Goal: Task Accomplishment & Management: Use online tool/utility

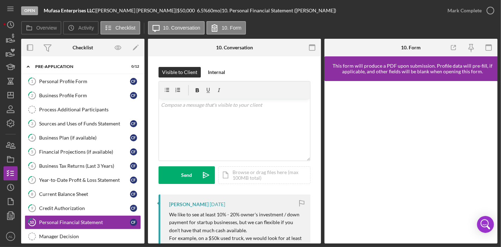
scroll to position [347, 0]
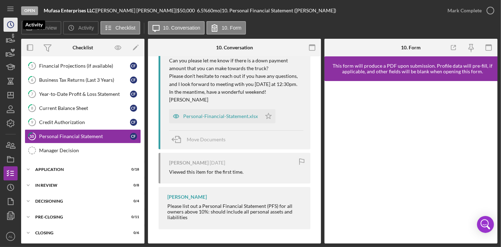
click at [12, 30] on icon "Icon/History" at bounding box center [11, 25] width 18 height 18
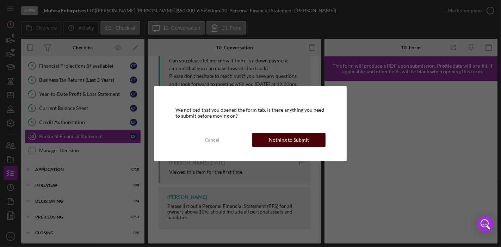
click at [301, 138] on div "Nothing to Submit" at bounding box center [289, 140] width 40 height 14
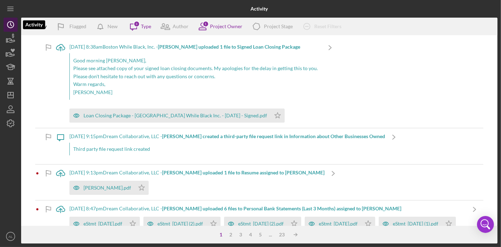
click at [9, 29] on icon "Icon/History" at bounding box center [11, 25] width 18 height 18
click at [15, 51] on icon "button" at bounding box center [11, 53] width 18 height 18
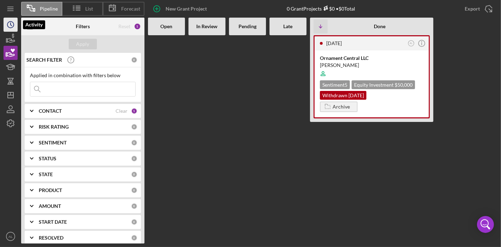
click at [12, 30] on icon "Icon/History" at bounding box center [11, 25] width 18 height 18
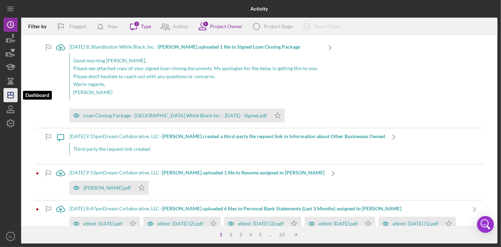
click at [14, 99] on icon "Icon/Dashboard" at bounding box center [11, 95] width 18 height 18
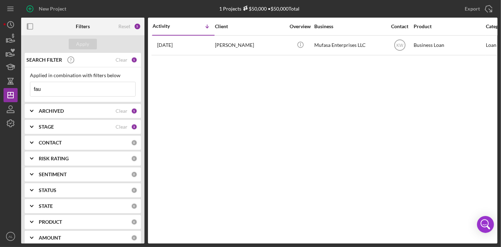
click at [101, 92] on input "fau" at bounding box center [82, 89] width 105 height 14
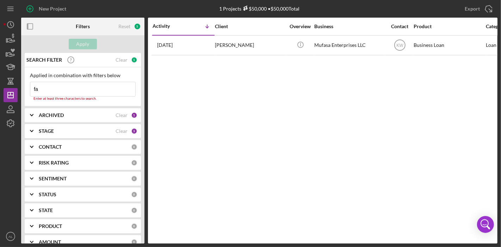
type input "f"
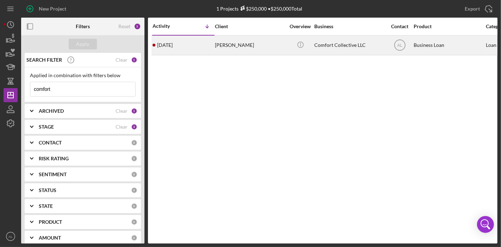
type input "comfort"
click at [224, 48] on div "[PERSON_NAME]" at bounding box center [250, 45] width 70 height 19
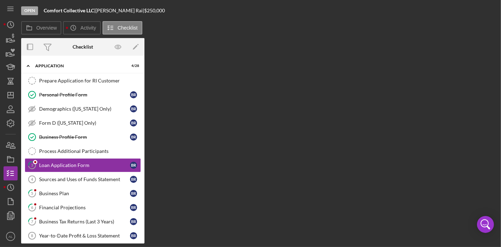
scroll to position [14, 0]
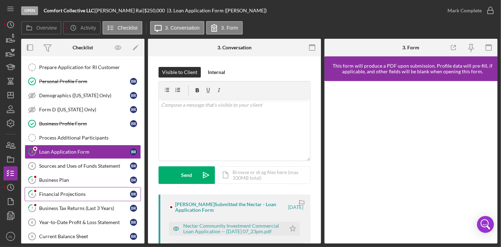
click at [64, 192] on div "Financial Projections" at bounding box center [84, 194] width 91 height 6
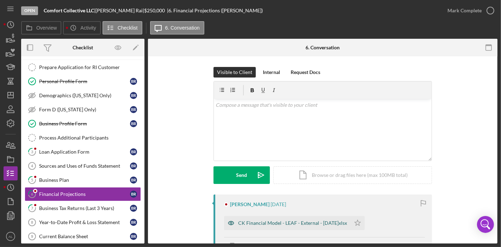
click at [299, 225] on div "CK Financial Model - LEAF - External - [DATE]xlsx" at bounding box center [292, 223] width 109 height 6
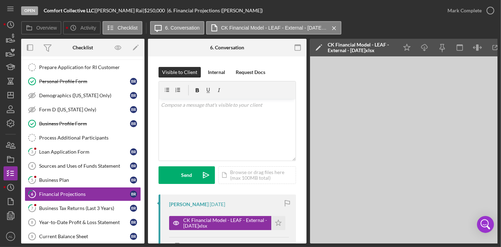
scroll to position [0, 24]
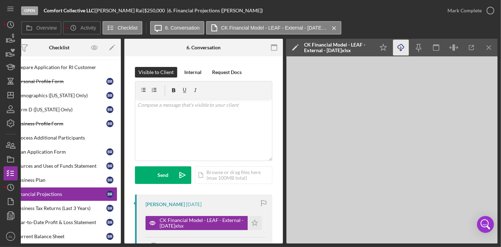
click at [403, 47] on icon "Icon/Download" at bounding box center [401, 48] width 16 height 16
